Goal: Check status: Check status

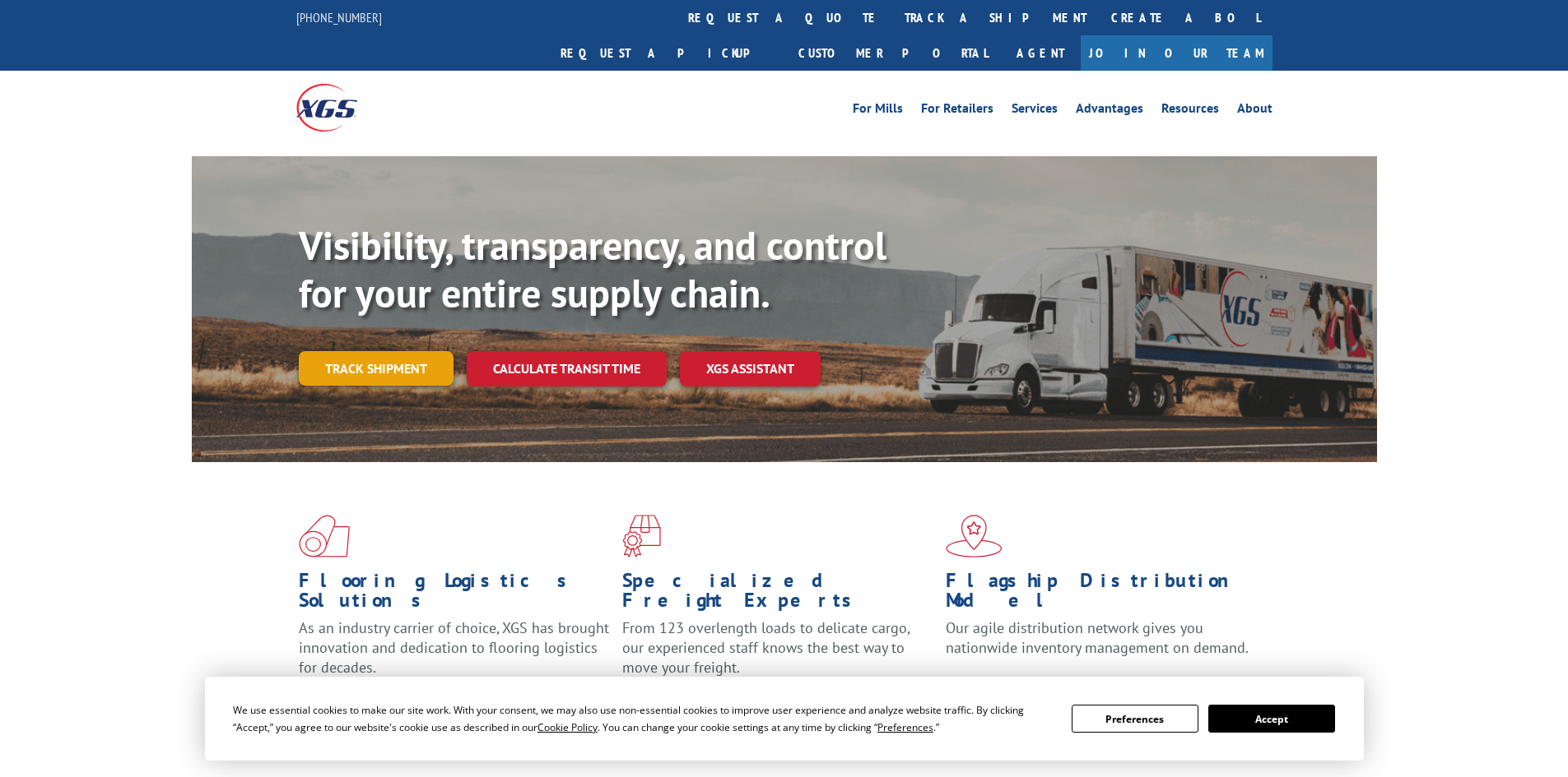
click at [416, 351] on link "Track shipment" at bounding box center [375, 369] width 154 height 35
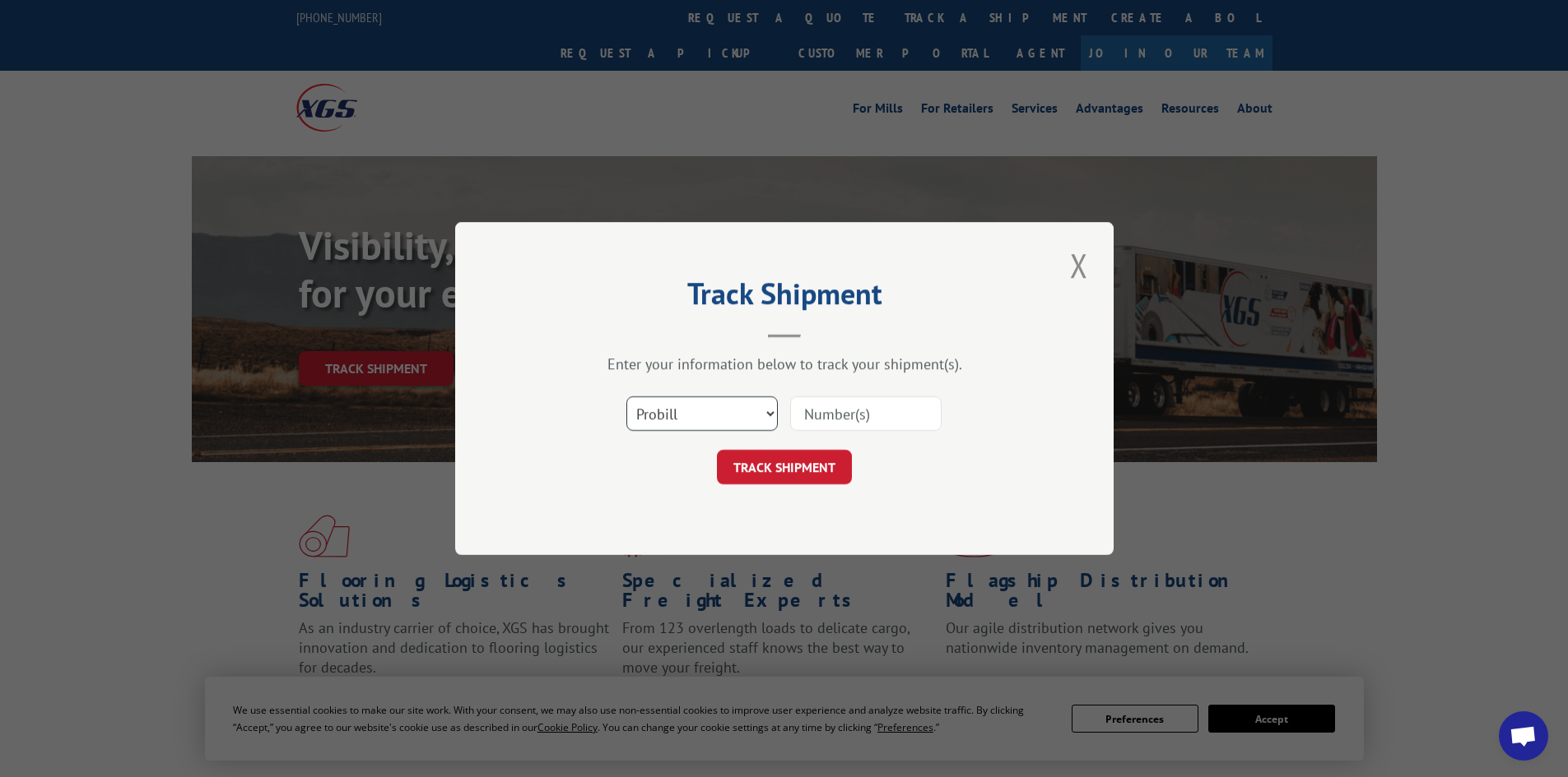
click at [735, 404] on select "Select category... Probill BOL PO" at bounding box center [702, 414] width 152 height 35
select select "bol"
click at [626, 397] on select "Select category... Probill BOL PO" at bounding box center [702, 414] width 152 height 35
click at [881, 421] on input at bounding box center [866, 414] width 152 height 35
paste input "124312280"
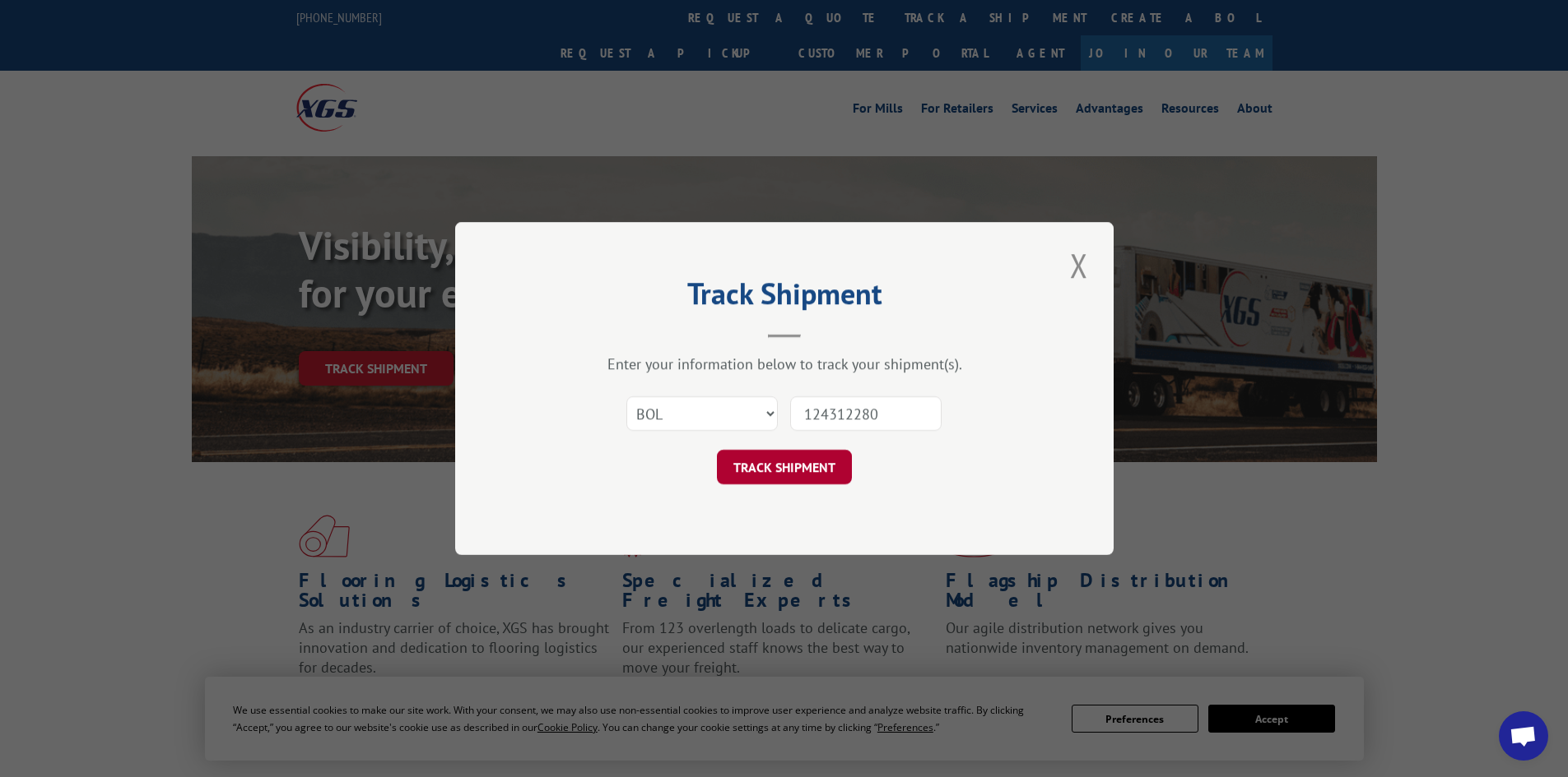
type input "124312280"
click at [816, 460] on button "TRACK SHIPMENT" at bounding box center [785, 468] width 135 height 35
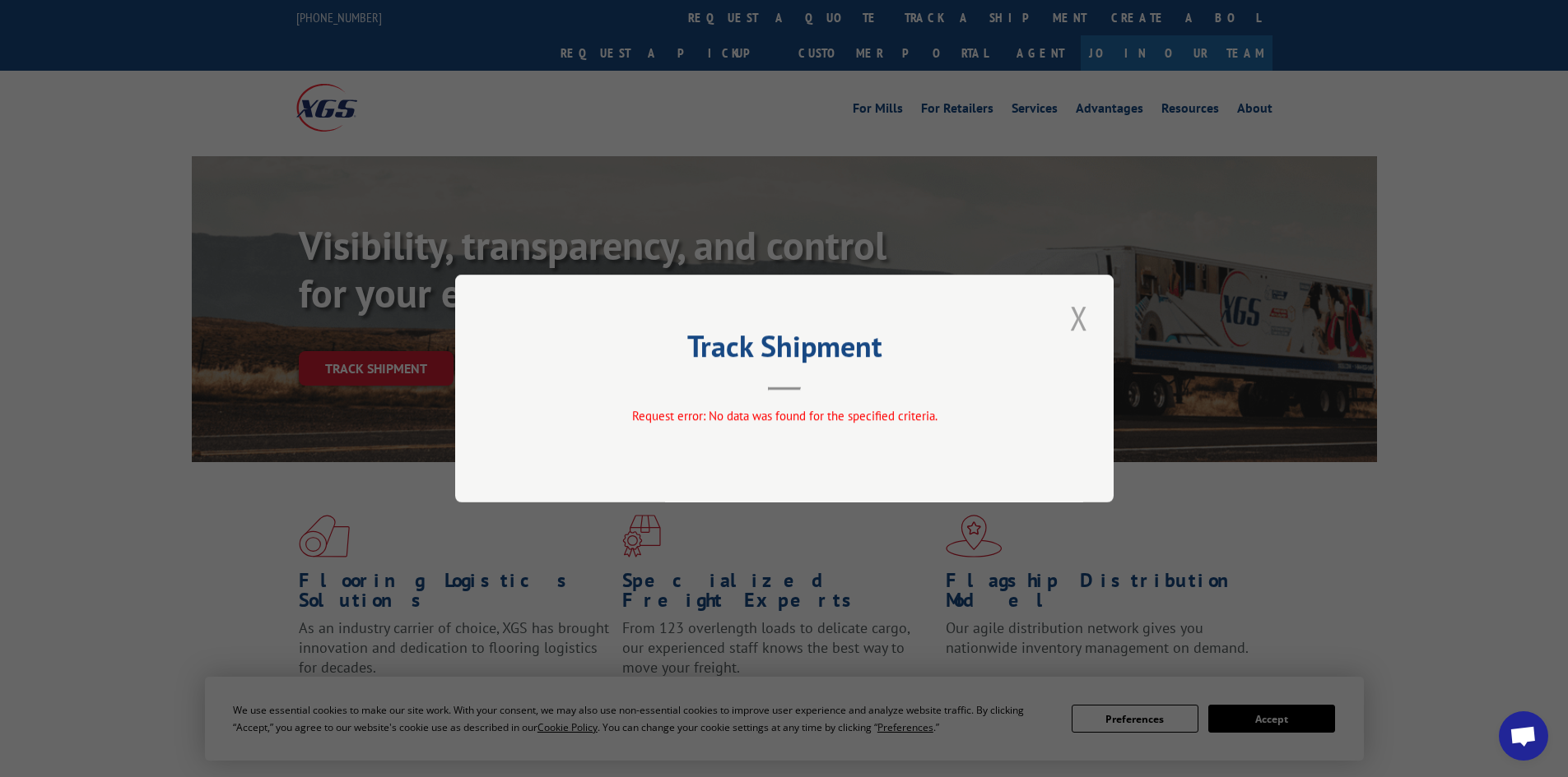
click at [1078, 330] on button "Close modal" at bounding box center [1079, 318] width 28 height 45
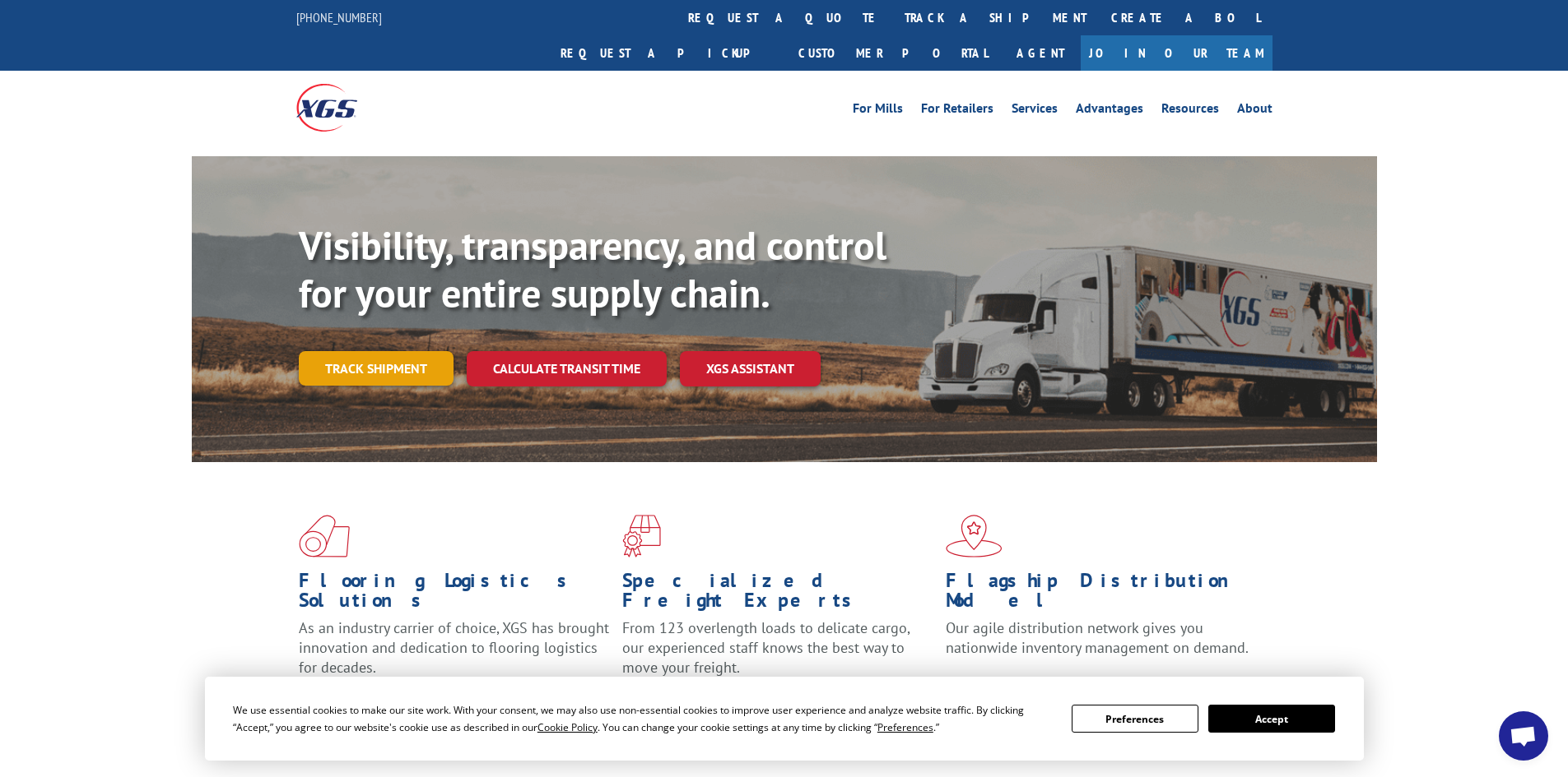
click at [418, 351] on link "Track shipment" at bounding box center [375, 369] width 154 height 35
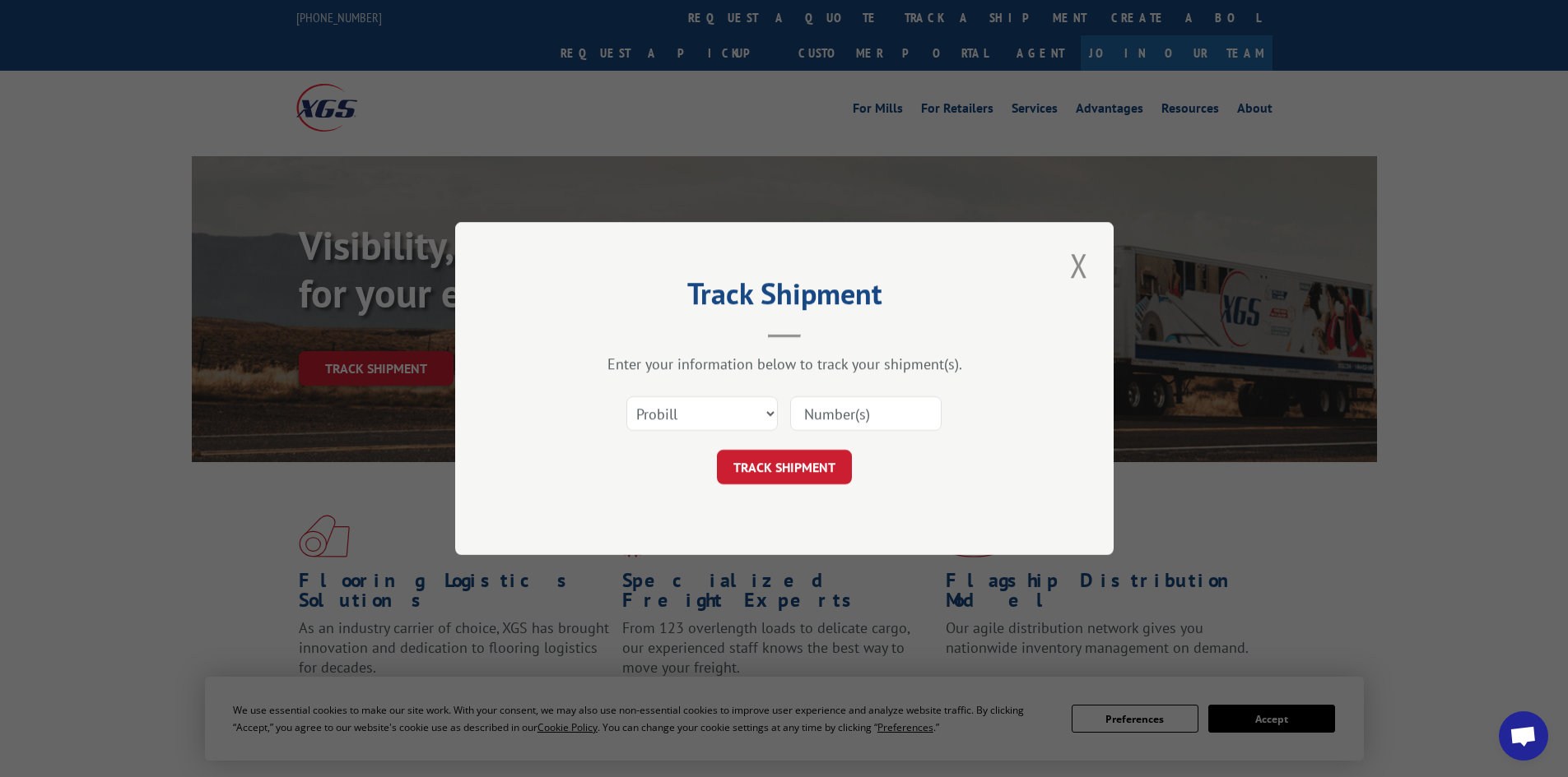
click at [851, 419] on input at bounding box center [866, 414] width 152 height 35
click at [777, 420] on div "Select category... Probill BOL PO This field is required" at bounding box center [784, 414] width 494 height 54
click at [771, 420] on select "Select category... Probill BOL PO" at bounding box center [702, 414] width 152 height 35
select select "bol"
click at [626, 397] on select "Select category... Probill BOL PO" at bounding box center [702, 414] width 152 height 35
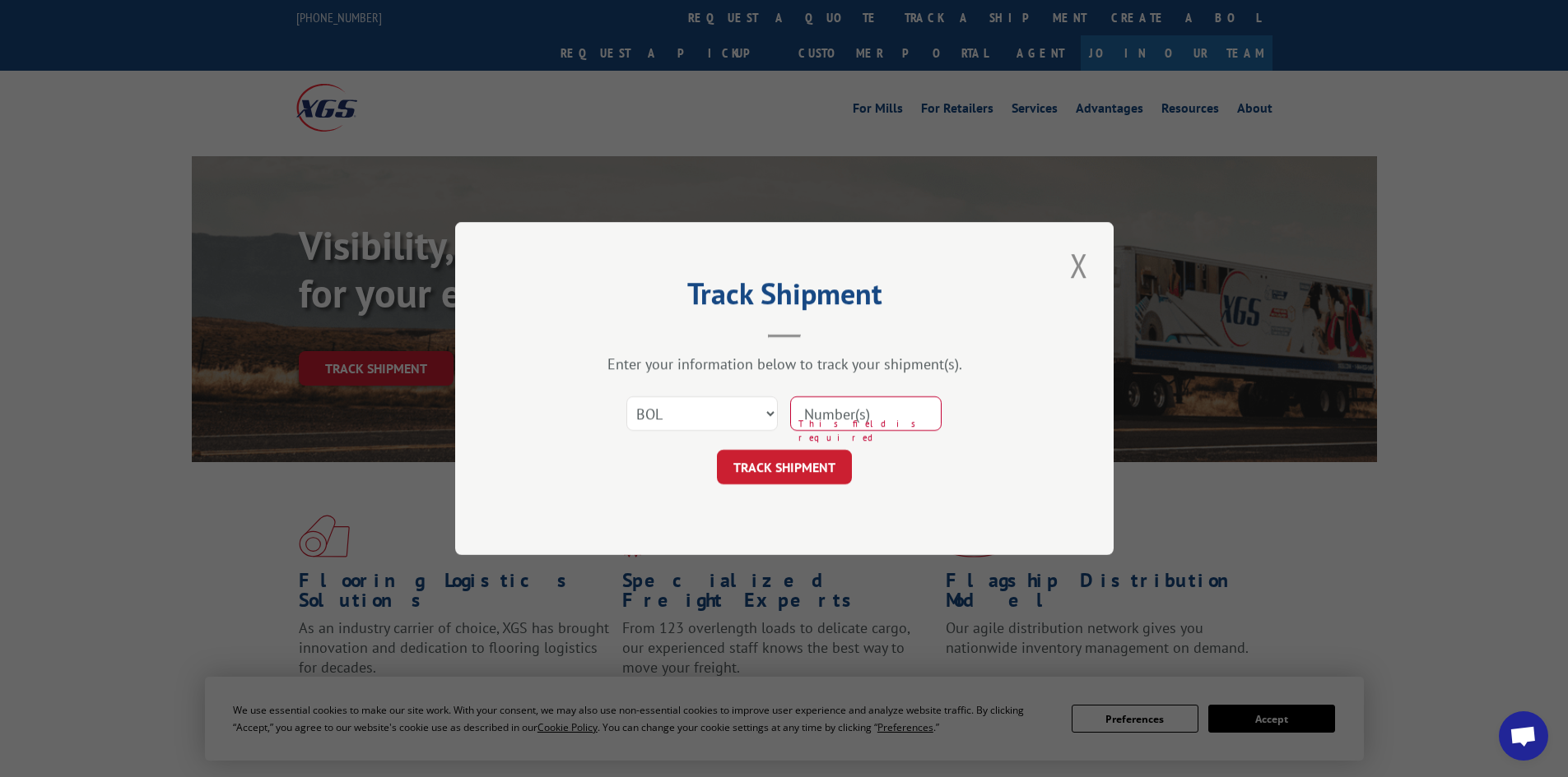
click at [865, 409] on input at bounding box center [866, 414] width 152 height 35
paste input "LRS001760683"
type input "LRS001760683"
click at [811, 459] on button "TRACK SHIPMENT" at bounding box center [785, 468] width 135 height 35
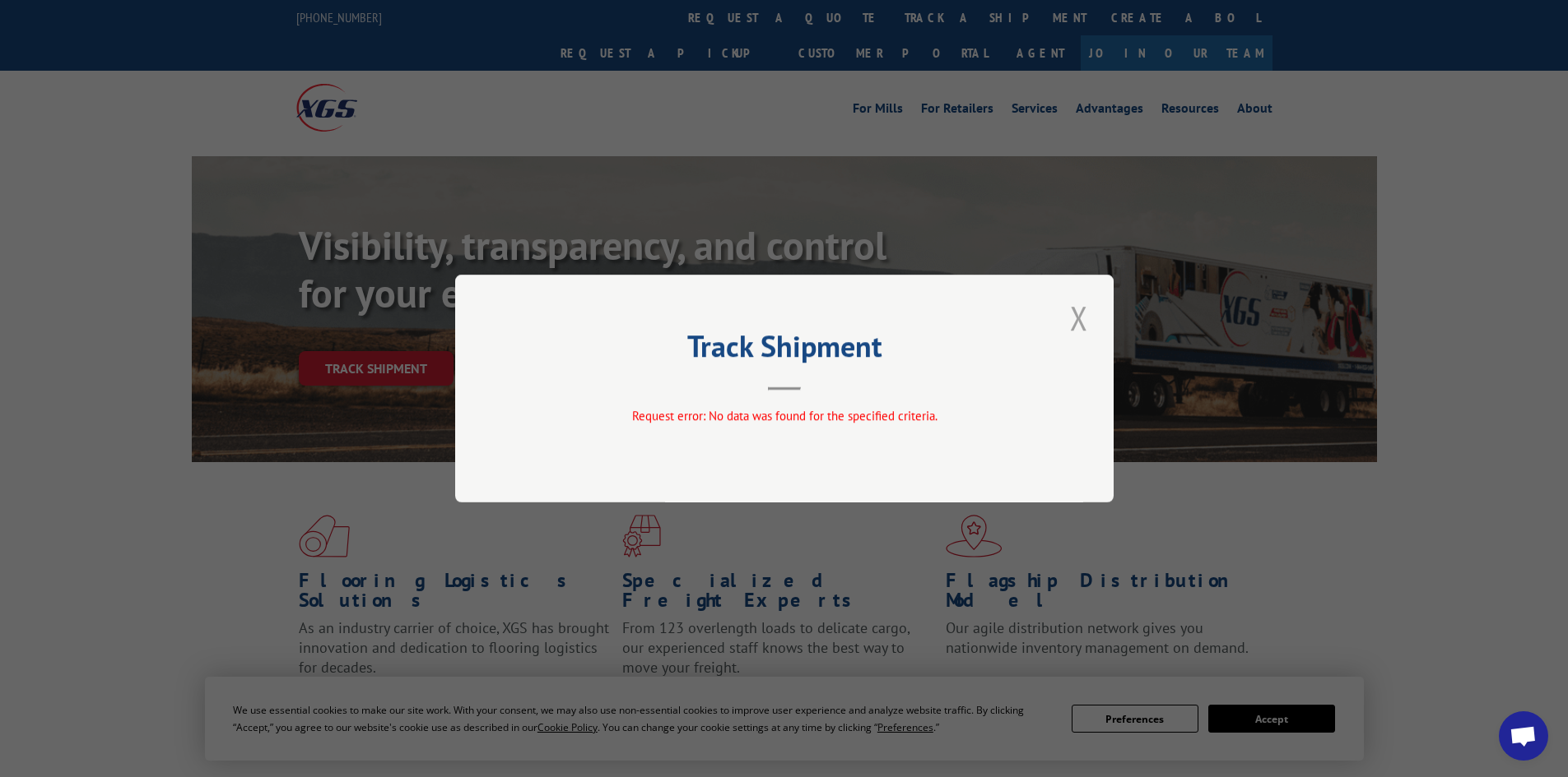
click at [1084, 311] on button "Close modal" at bounding box center [1079, 318] width 28 height 45
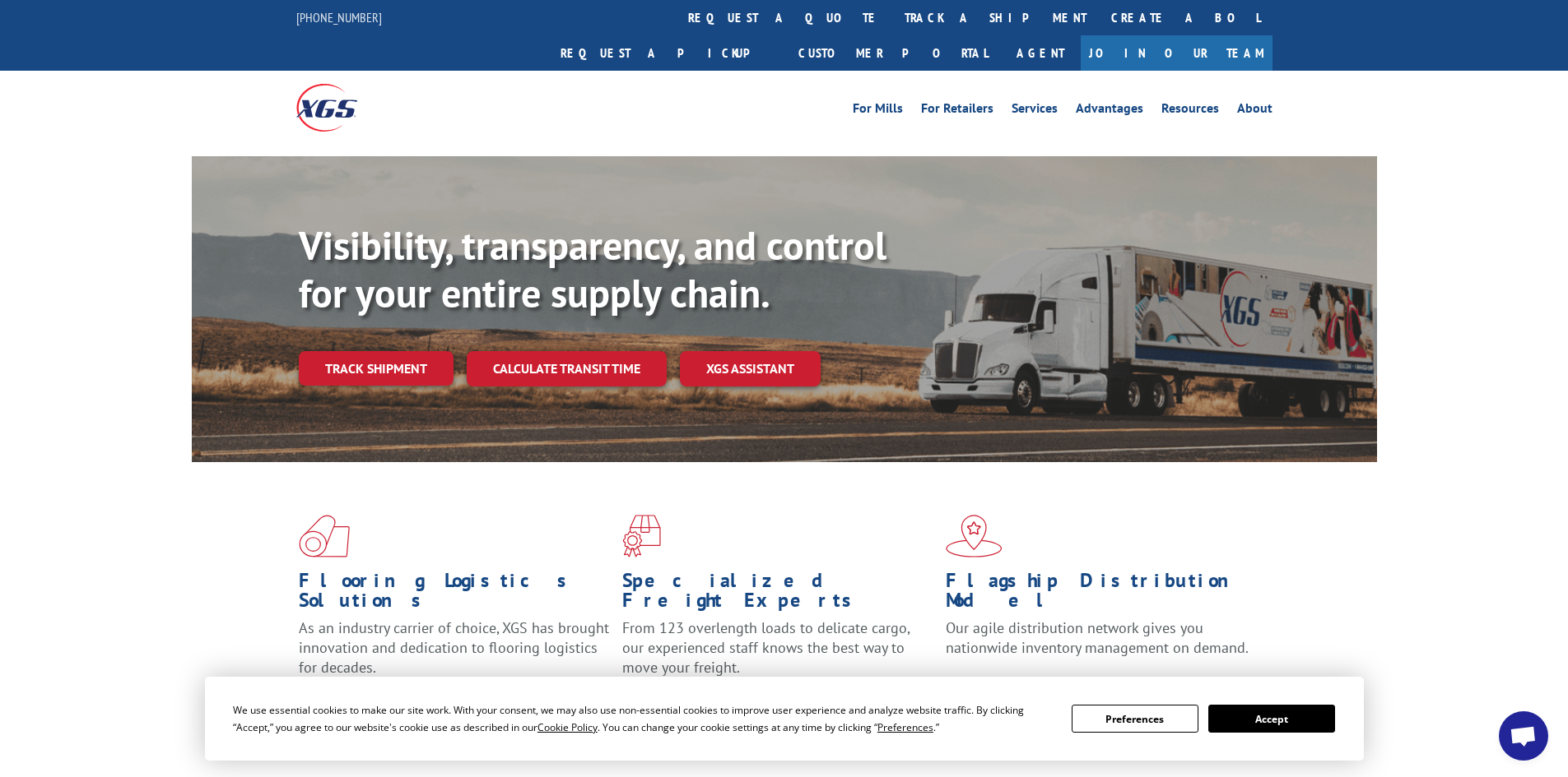
click at [1393, 31] on div "[PHONE_NUMBER] request a quote track a shipment Create a BOL Request a pickup C…" at bounding box center [784, 35] width 1568 height 71
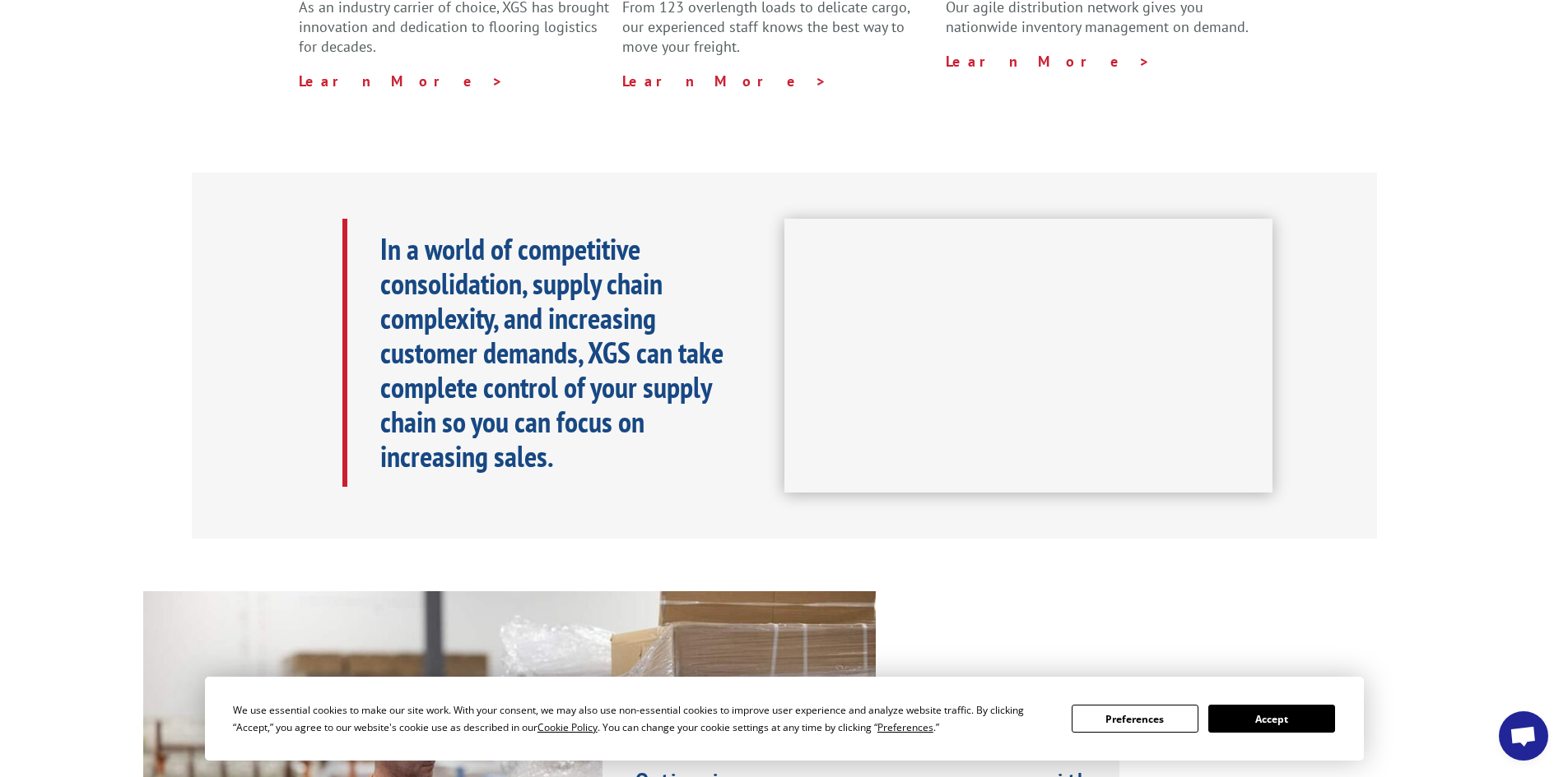
scroll to position [987, 0]
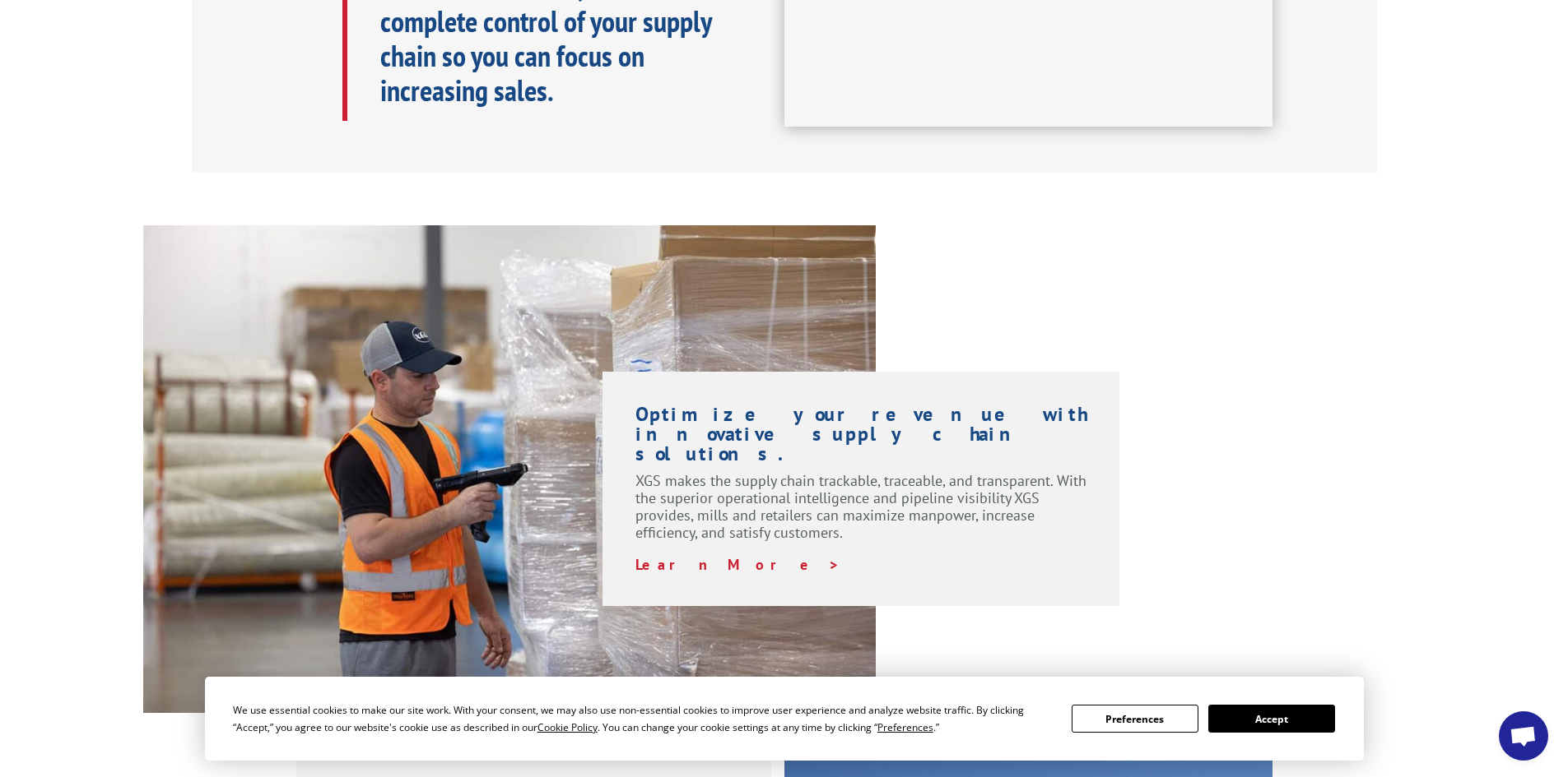
click at [1249, 726] on button "Accept" at bounding box center [1272, 719] width 127 height 28
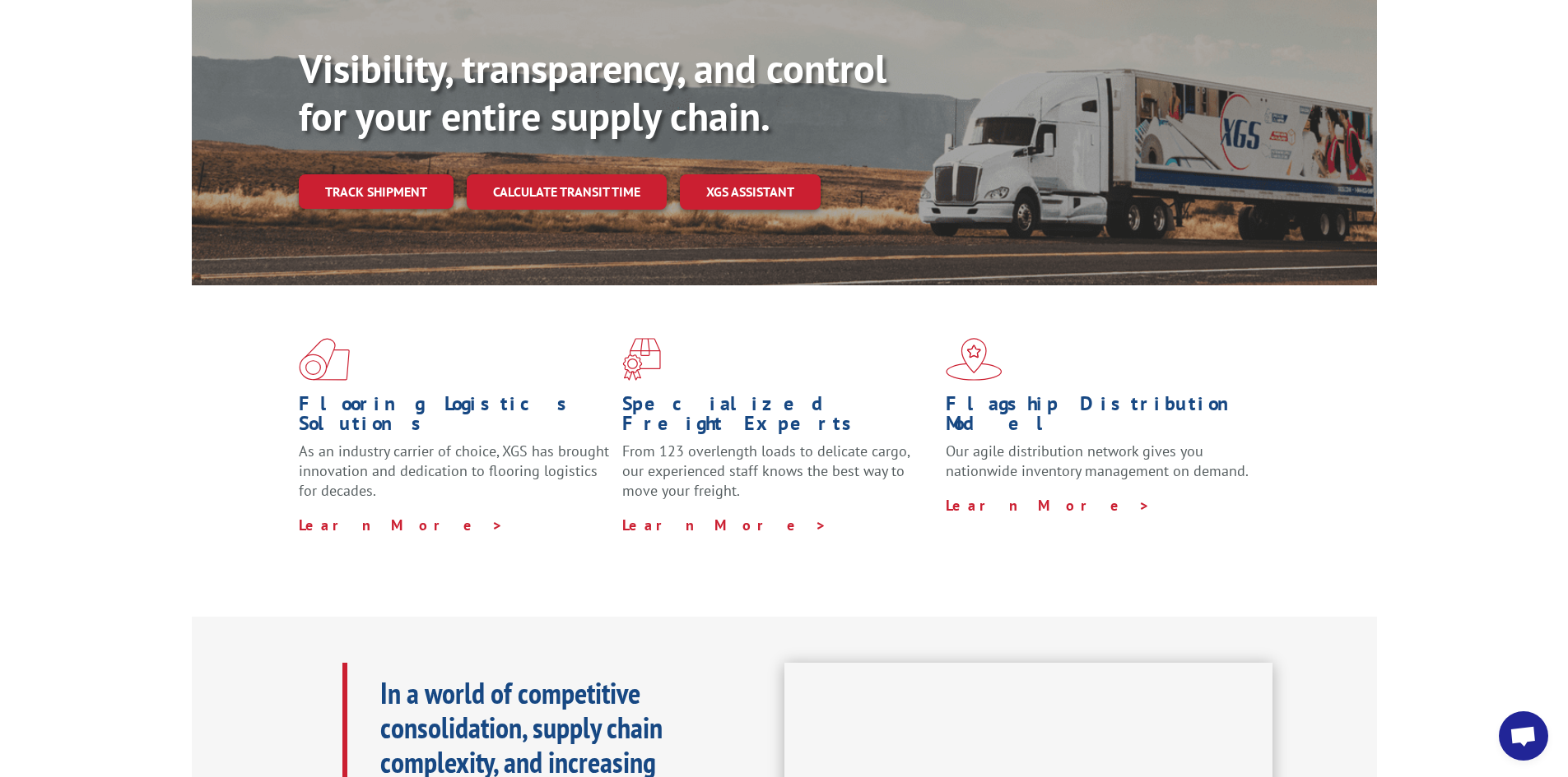
scroll to position [0, 0]
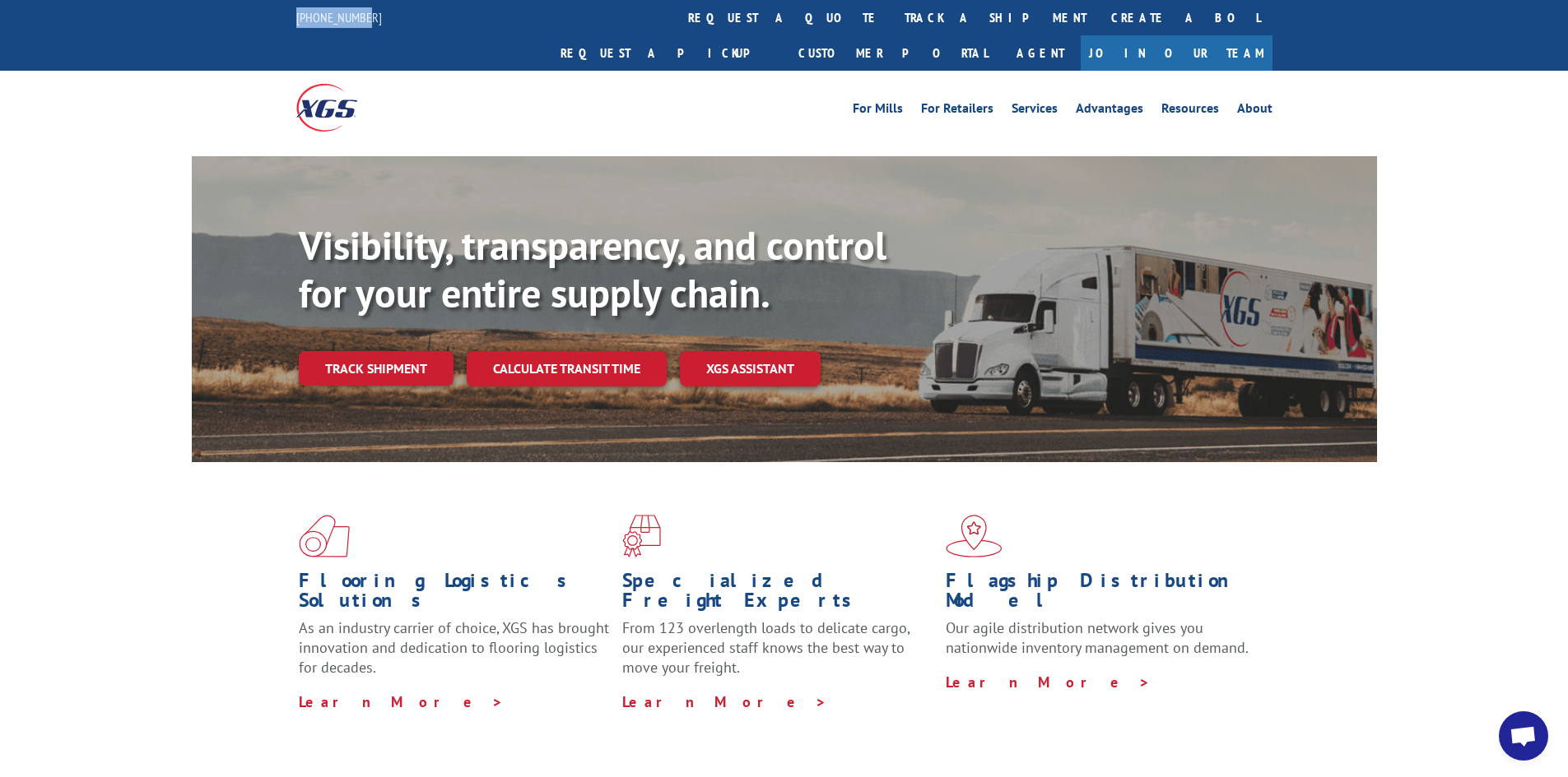
drag, startPoint x: 291, startPoint y: 16, endPoint x: 372, endPoint y: 19, distance: 81.1
click at [372, 19] on div "[PHONE_NUMBER] request a quote track a shipment Create a BOL Request a pickup C…" at bounding box center [784, 35] width 1568 height 71
copy link "[PHONE_NUMBER]"
